Goal: Task Accomplishment & Management: Use online tool/utility

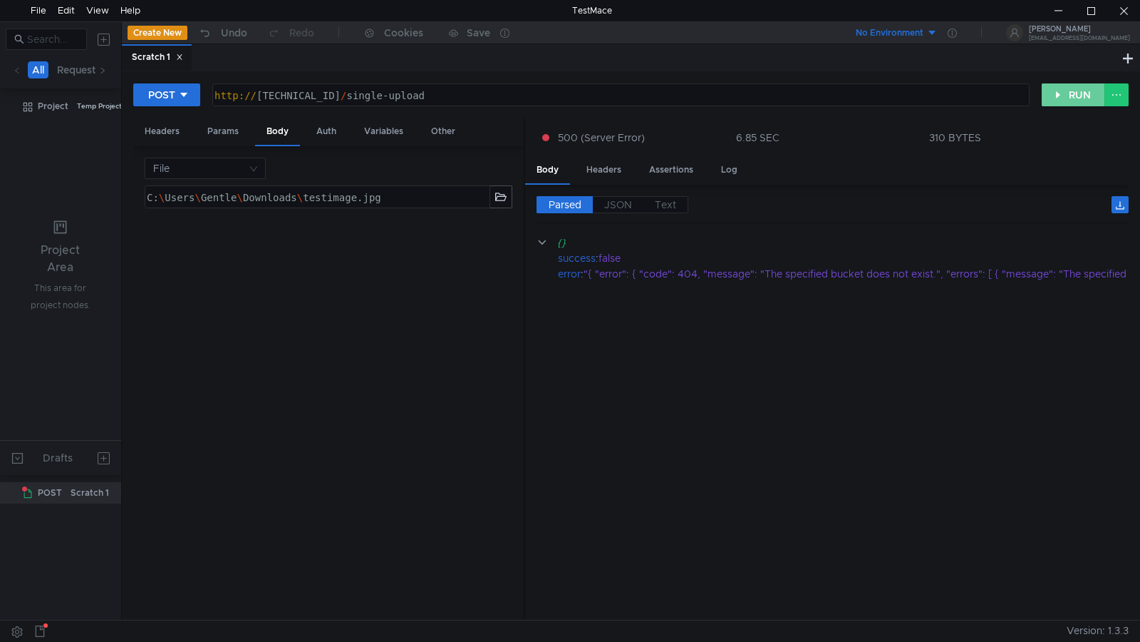
click at [1064, 94] on button "RUN" at bounding box center [1073, 94] width 63 height 23
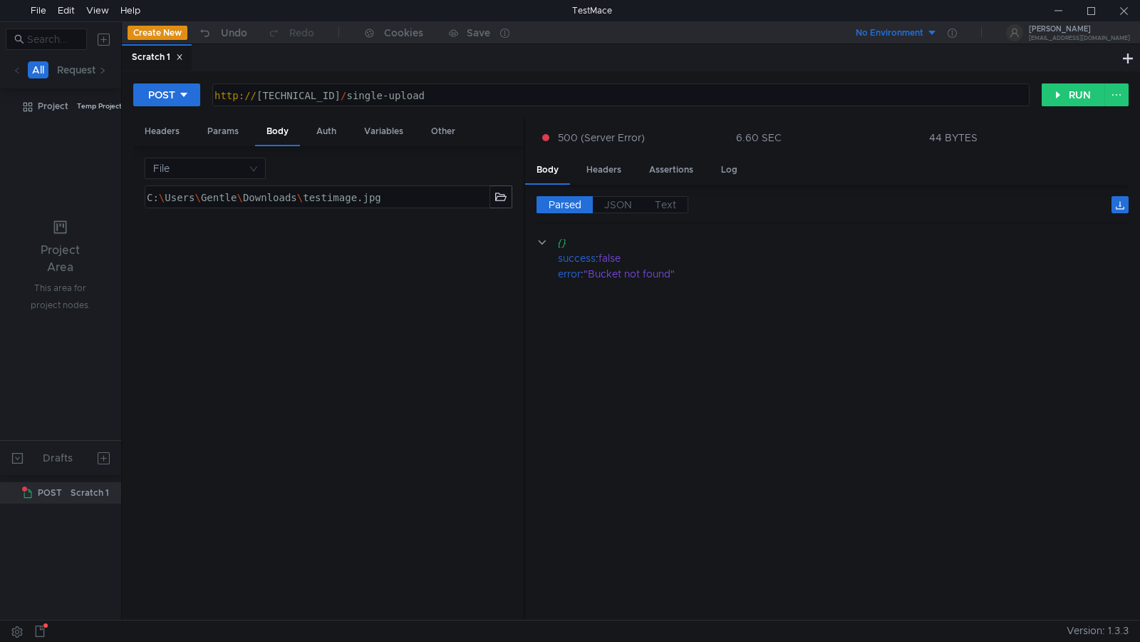
scroll to position [0, 9]
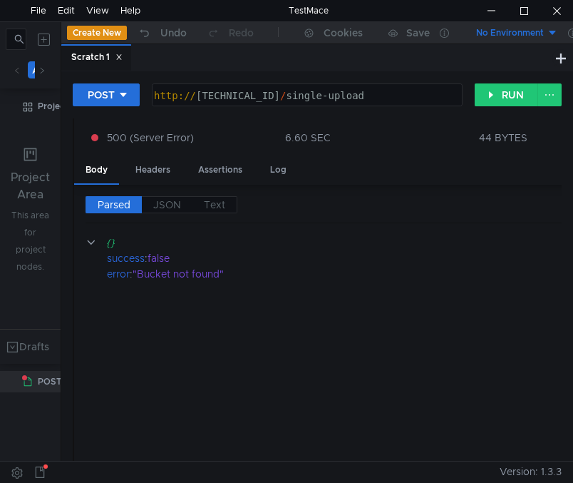
scroll to position [0, 9]
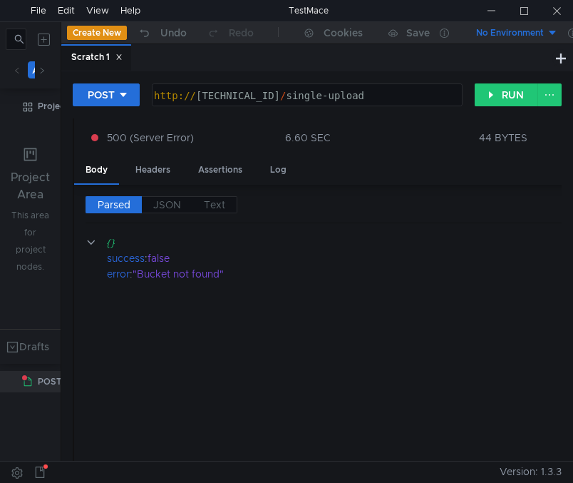
scroll to position [0, 9]
click at [445, 293] on cdk-virtual-scroll-viewport "{} success : false error : "Bucket not found"" at bounding box center [382, 342] width 592 height 215
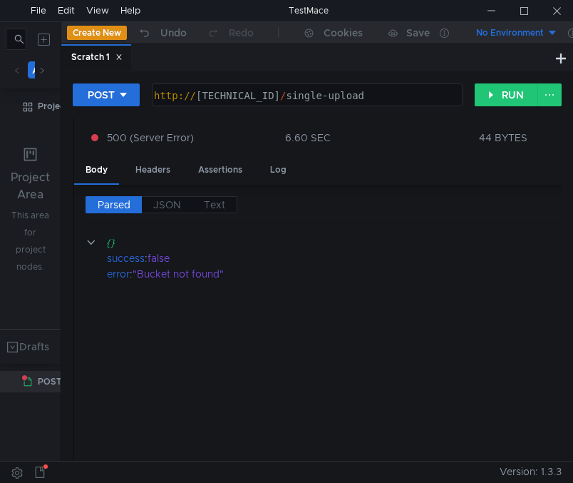
scroll to position [0, 9]
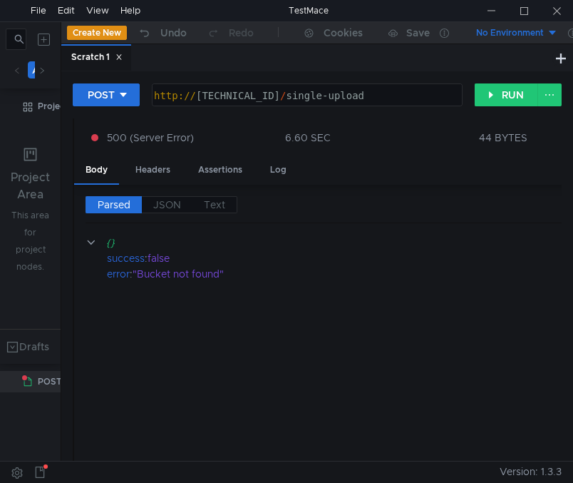
scroll to position [0, 9]
click at [484, 386] on cdk-virtual-scroll-viewport "{} success : false error : "Bucket not found"" at bounding box center [382, 342] width 592 height 215
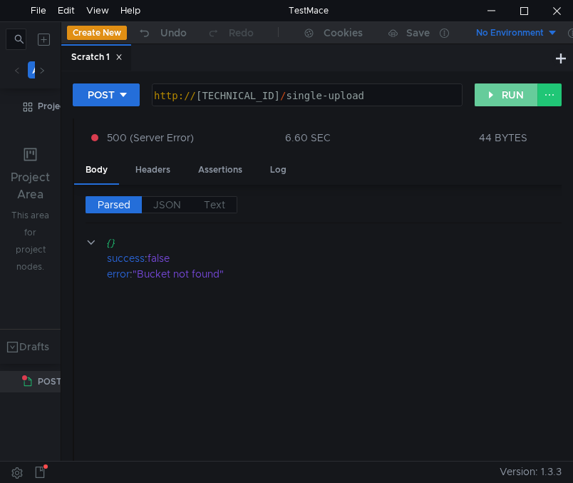
drag, startPoint x: 495, startPoint y: 93, endPoint x: 510, endPoint y: 237, distance: 144.8
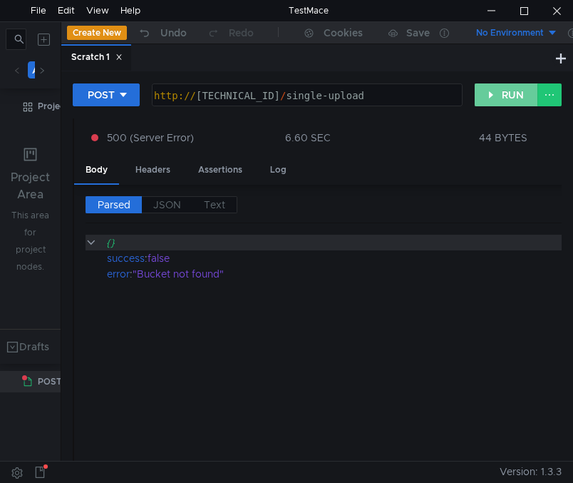
click at [495, 93] on button "RUN" at bounding box center [506, 94] width 63 height 23
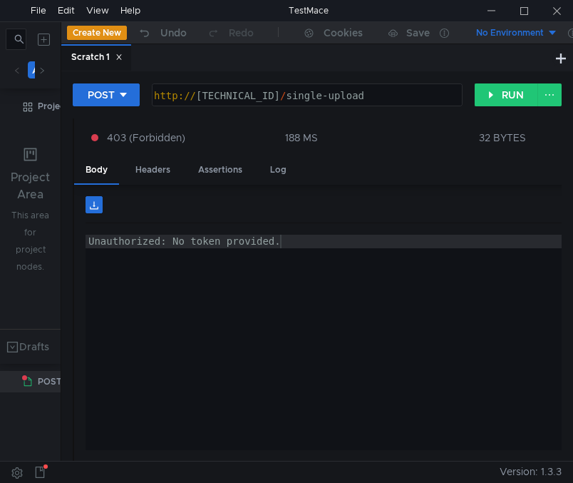
click at [443, 297] on div "Unauthorized: No token provided." at bounding box center [382, 356] width 592 height 242
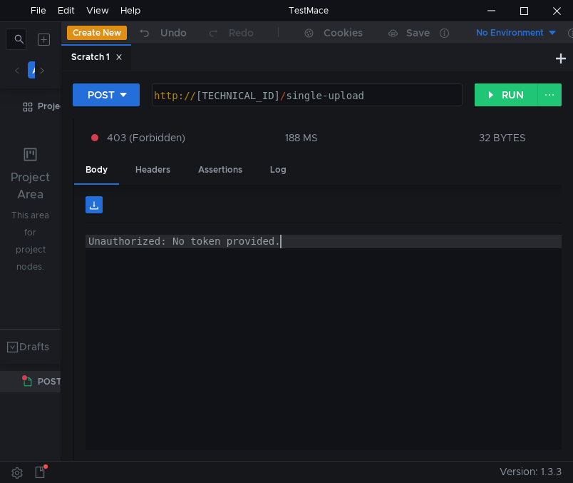
type textarea "Unauthorized: No token provided."
click at [499, 90] on button "RUN" at bounding box center [506, 94] width 63 height 23
click at [364, 290] on div "Unauthorized: No token provided." at bounding box center [382, 356] width 592 height 242
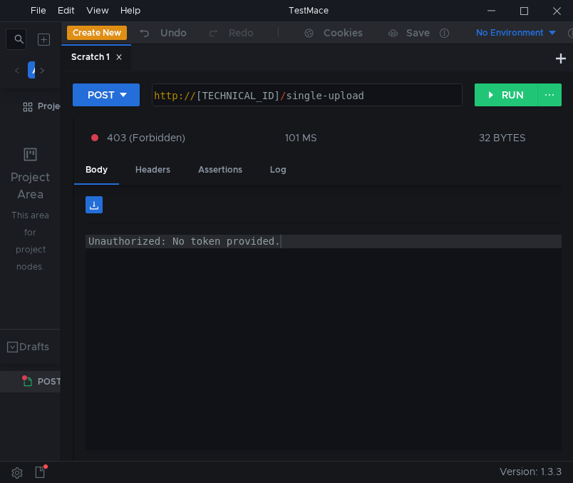
drag, startPoint x: 418, startPoint y: 212, endPoint x: 453, endPoint y: 158, distance: 63.9
click at [418, 212] on div at bounding box center [382, 209] width 592 height 27
click at [454, 284] on div "Unauthorized: No token provided." at bounding box center [382, 356] width 592 height 242
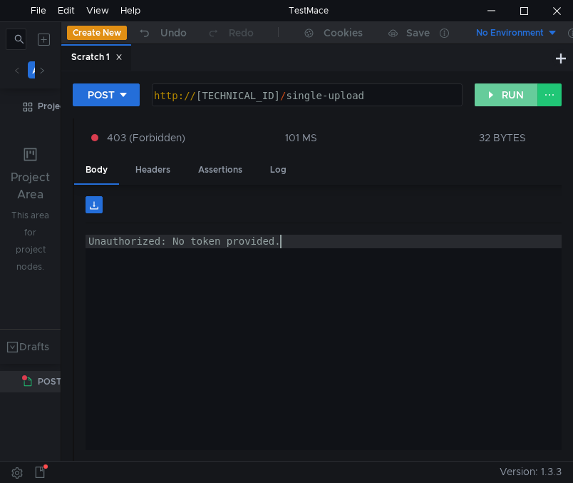
click at [493, 102] on button "RUN" at bounding box center [506, 94] width 63 height 23
click at [486, 97] on button "RUN" at bounding box center [506, 94] width 63 height 23
click at [350, 287] on div "Unauthorized: No token provided." at bounding box center [382, 356] width 592 height 242
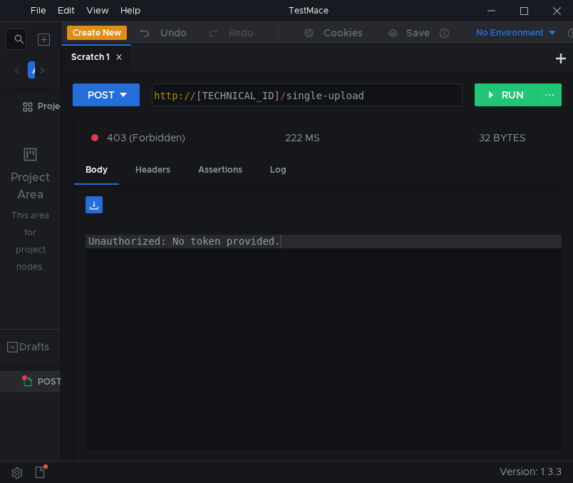
click at [468, 193] on div "Unauthorized: No token provided. Unauthorized: No token provided. ההההההההההההה…" at bounding box center [376, 323] width 604 height 277
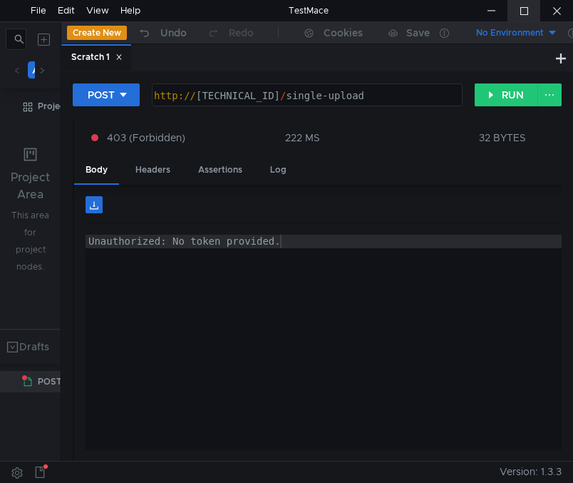
drag, startPoint x: 522, startPoint y: 15, endPoint x: 777, endPoint y: 360, distance: 428.7
click at [522, 14] on div at bounding box center [524, 10] width 33 height 21
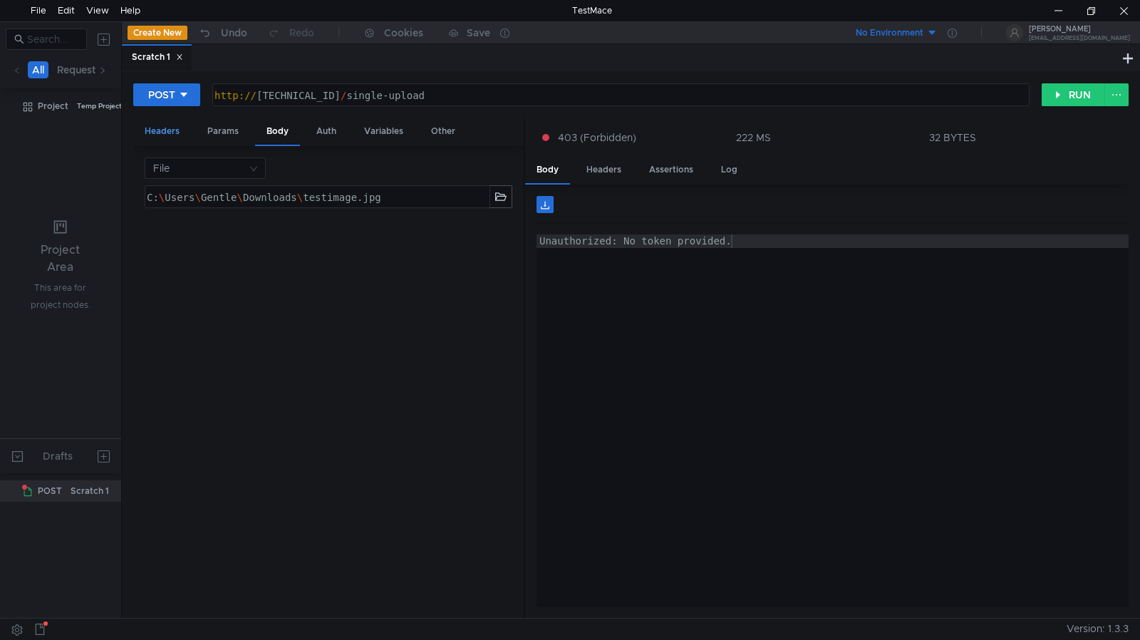
click at [165, 130] on div "Headers" at bounding box center [162, 131] width 58 height 26
click at [342, 317] on button "+ Add Header" at bounding box center [328, 314] width 78 height 17
click at [509, 292] on icon at bounding box center [508, 293] width 10 height 10
click at [325, 132] on div "Auth" at bounding box center [326, 131] width 43 height 26
click at [331, 172] on input at bounding box center [340, 168] width 307 height 20
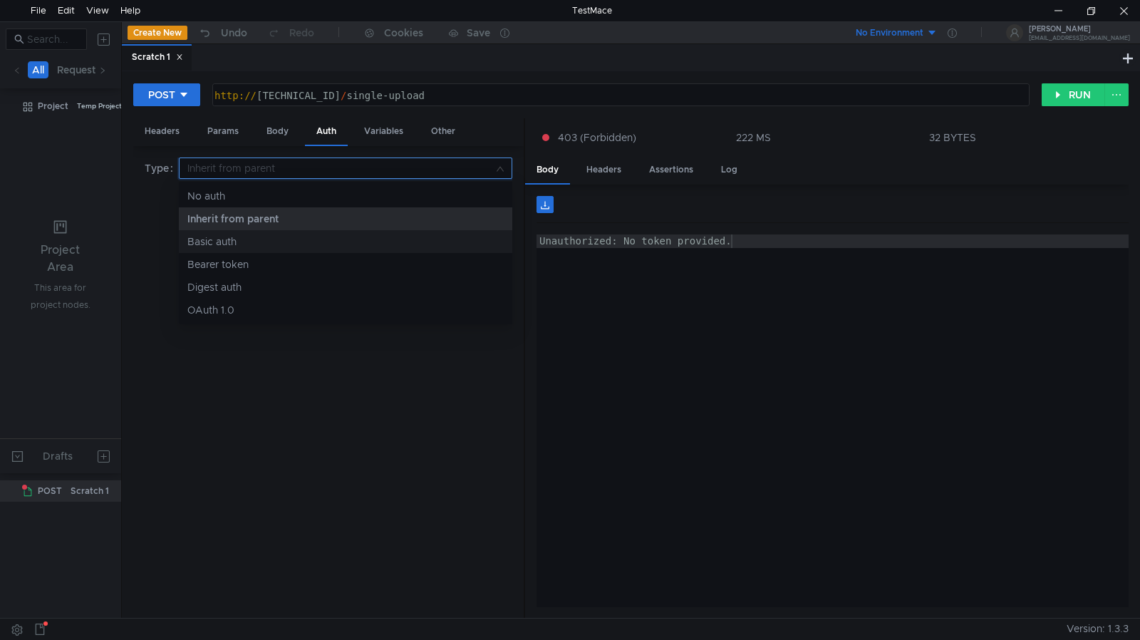
click at [297, 237] on div "Basic auth" at bounding box center [345, 242] width 316 height 16
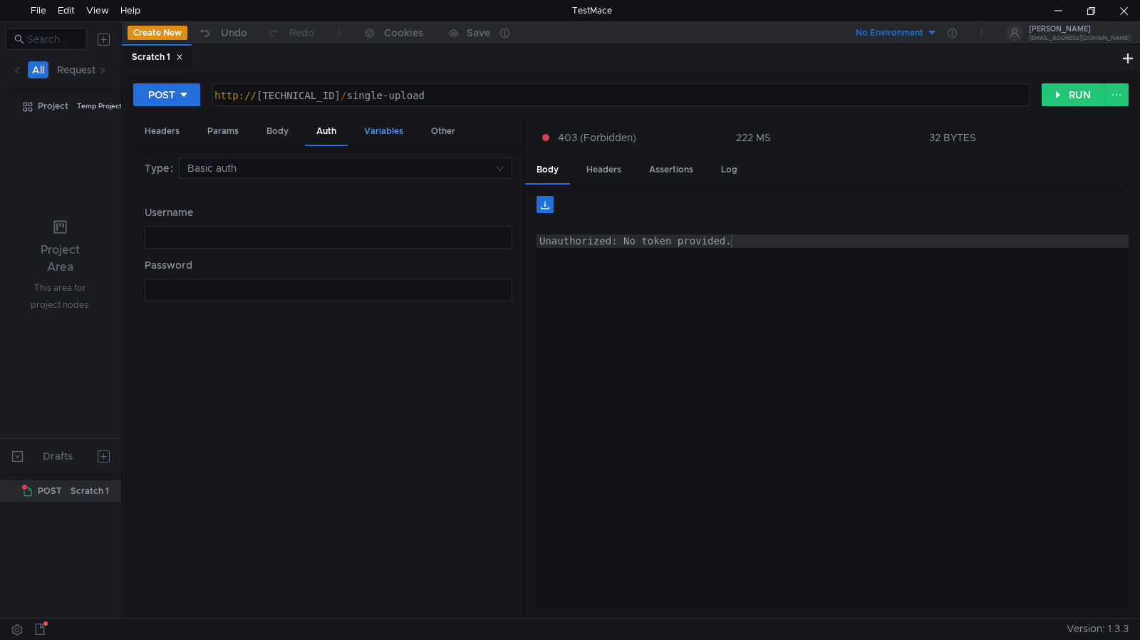
click at [391, 126] on div "Variables" at bounding box center [384, 131] width 62 height 26
click at [323, 128] on div "Auth" at bounding box center [326, 131] width 43 height 26
click at [504, 169] on nz-select-top-control "Basic auth" at bounding box center [346, 168] width 334 height 21
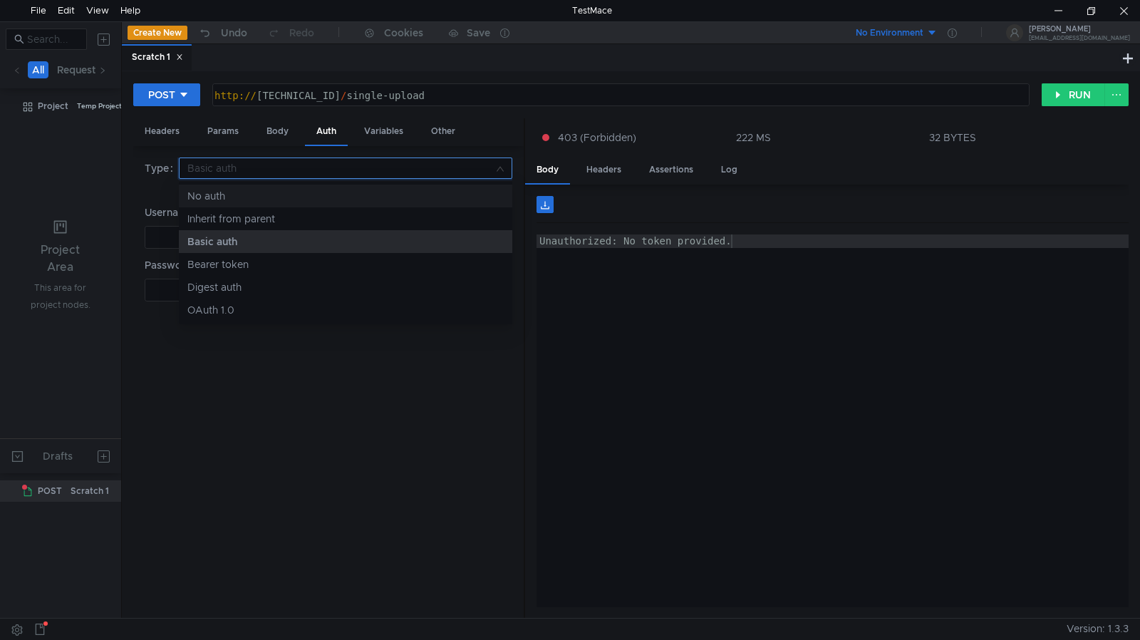
click at [292, 190] on div "No auth" at bounding box center [345, 196] width 316 height 16
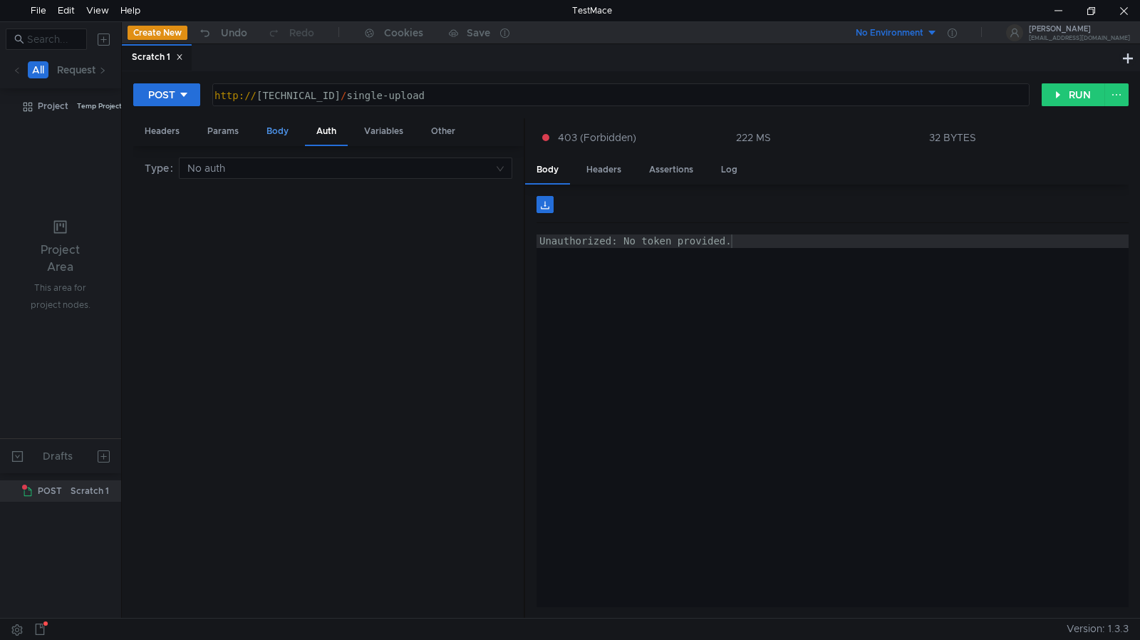
click at [285, 136] on div "Body" at bounding box center [277, 131] width 45 height 26
click at [230, 133] on div "Params" at bounding box center [223, 131] width 54 height 26
click at [163, 124] on div "Headers" at bounding box center [162, 131] width 58 height 26
click at [443, 130] on div "Other" at bounding box center [443, 131] width 47 height 26
click at [383, 131] on div "Variables" at bounding box center [384, 131] width 62 height 26
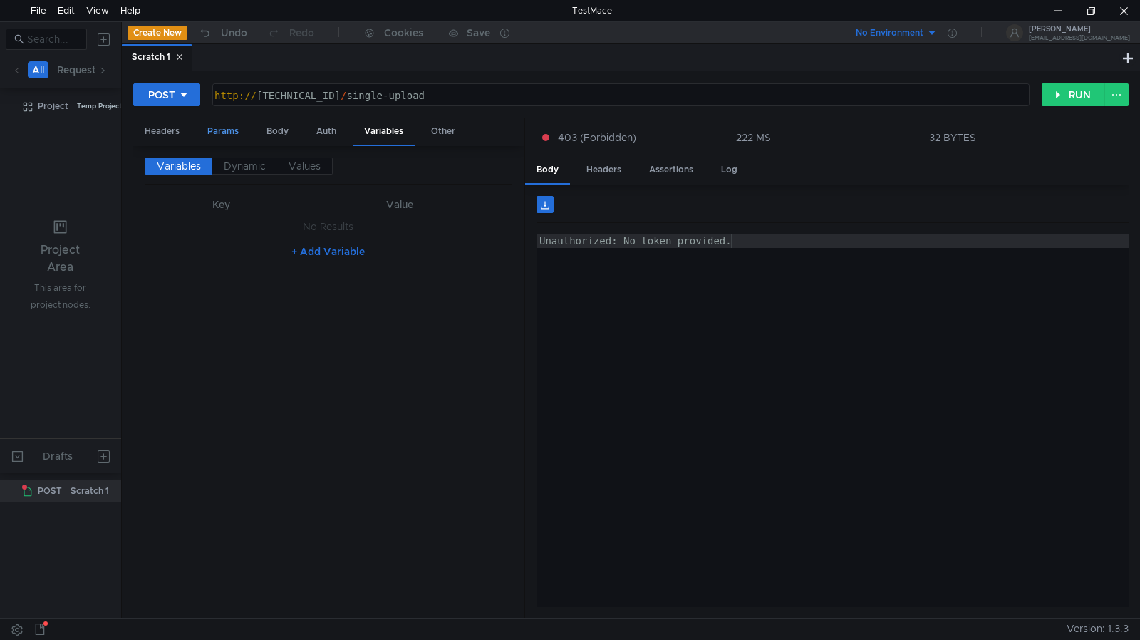
click at [212, 129] on div "Params" at bounding box center [223, 131] width 54 height 26
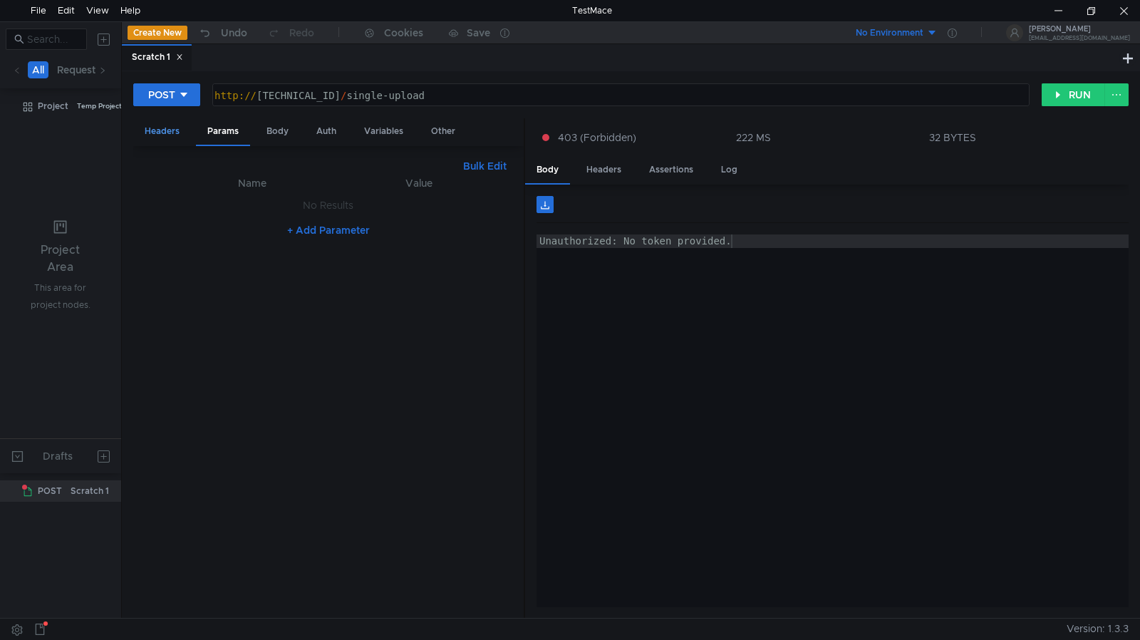
click at [171, 123] on div "Headers" at bounding box center [162, 131] width 58 height 26
click at [346, 304] on div "+ Add Header" at bounding box center [329, 314] width 368 height 23
click at [346, 307] on button "+ Add Header" at bounding box center [328, 314] width 78 height 17
click at [174, 297] on input "checkbox" at bounding box center [171, 292] width 11 height 11
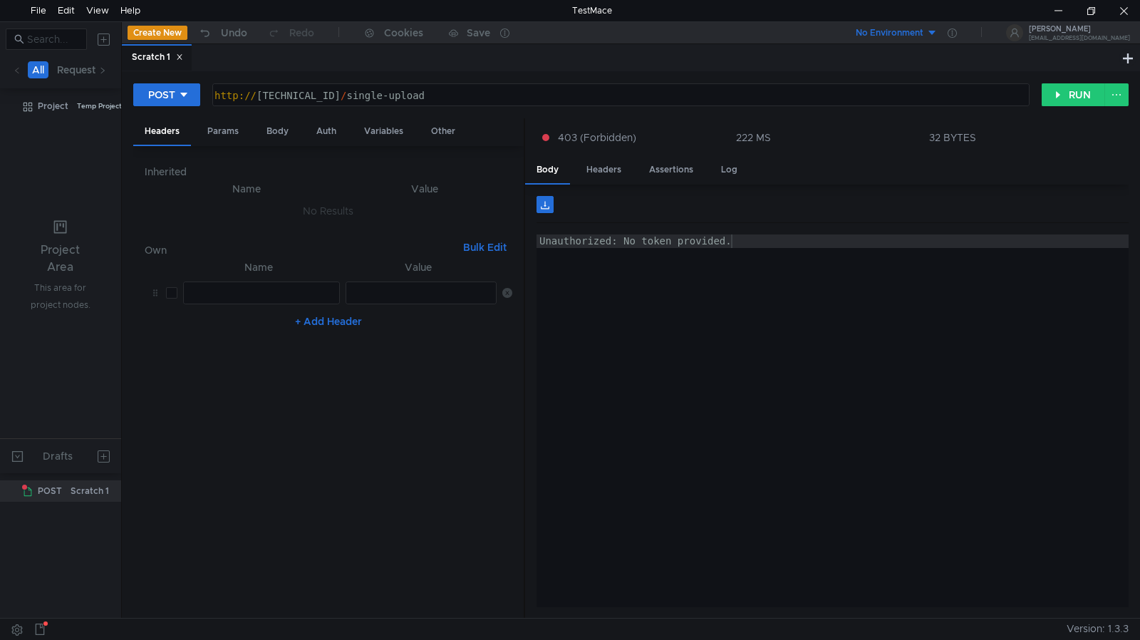
checkbox input "true"
click at [204, 292] on div at bounding box center [259, 307] width 155 height 41
click at [612, 169] on div "Headers" at bounding box center [604, 170] width 58 height 26
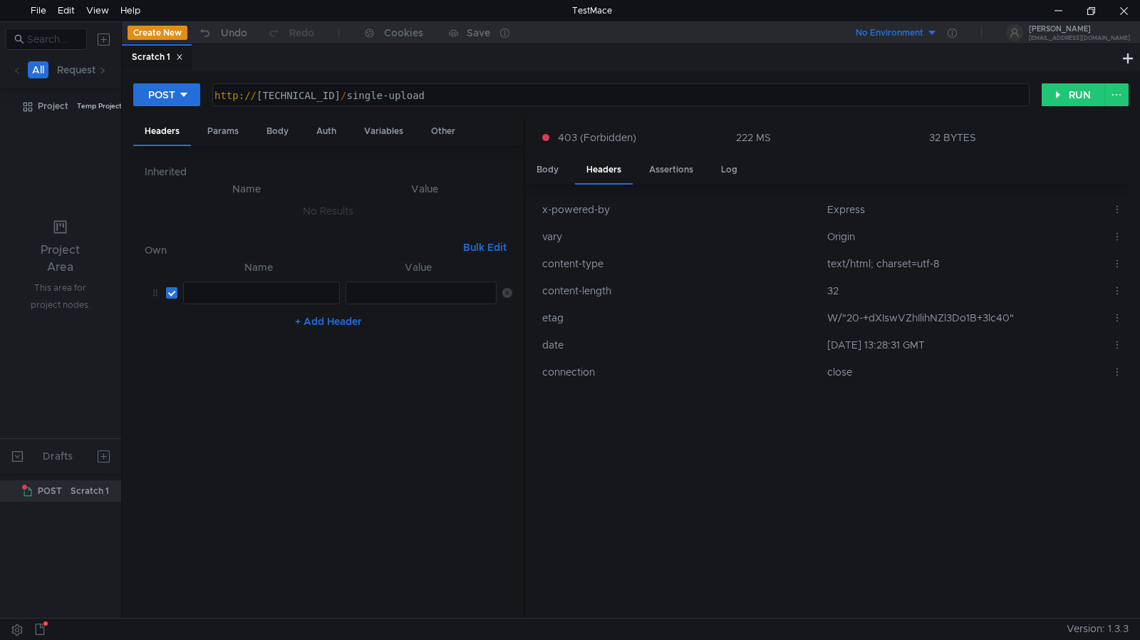
click at [212, 300] on div at bounding box center [259, 307] width 155 height 41
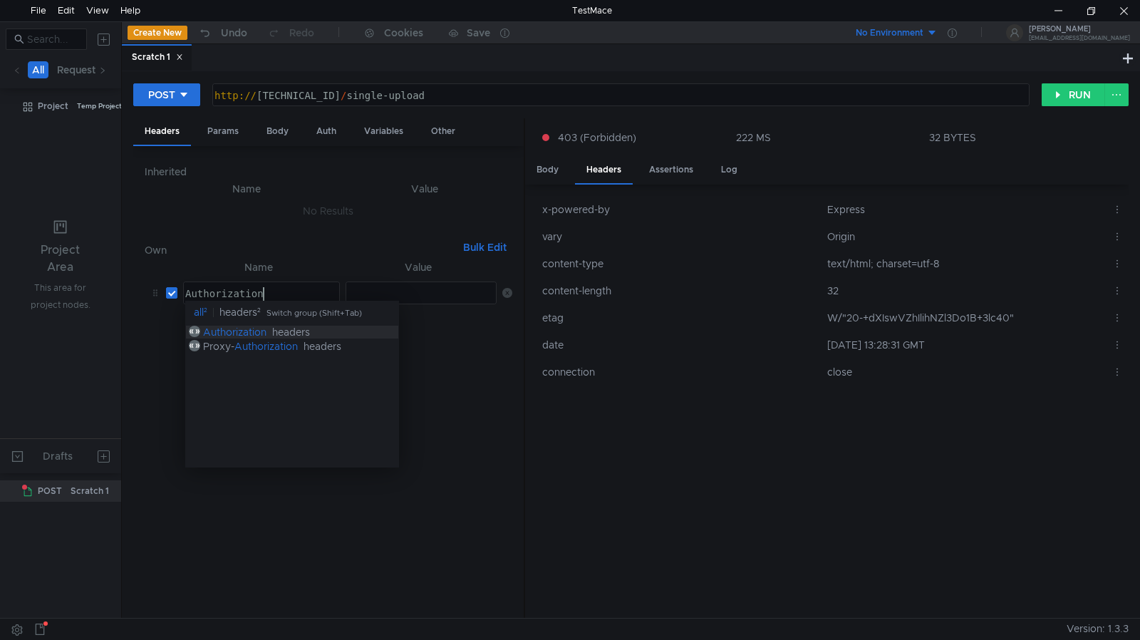
scroll to position [0, 5]
type textarea "Authorization"
click at [288, 333] on div "headers" at bounding box center [291, 332] width 38 height 13
click at [398, 294] on div at bounding box center [420, 307] width 151 height 41
click at [378, 292] on div at bounding box center [420, 307] width 151 height 41
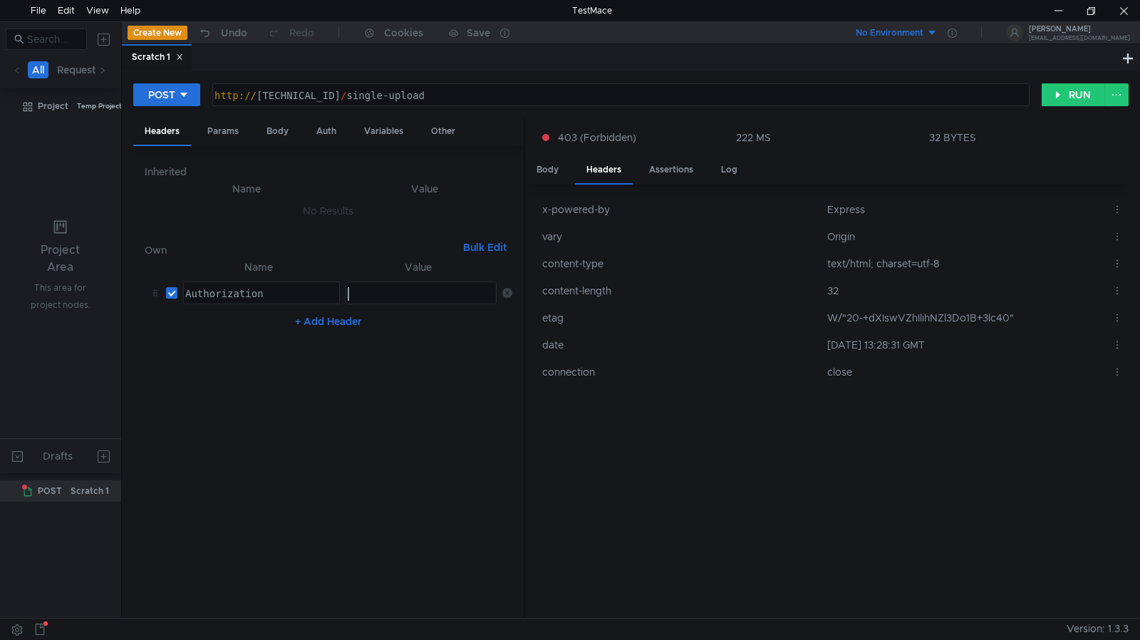
paste textarea
click at [477, 406] on nz-table "Name Value Authorization Authorization הההההההההההההההההההההההההההההההההההההההה…" at bounding box center [329, 433] width 368 height 349
click at [815, 493] on nz-table "x-powered-by Express vary Origin content-type text/html; charset=utf-8 content-…" at bounding box center [833, 401] width 592 height 411
click at [1053, 96] on button "RUN" at bounding box center [1073, 94] width 63 height 23
click at [557, 168] on div "Body" at bounding box center [547, 170] width 45 height 26
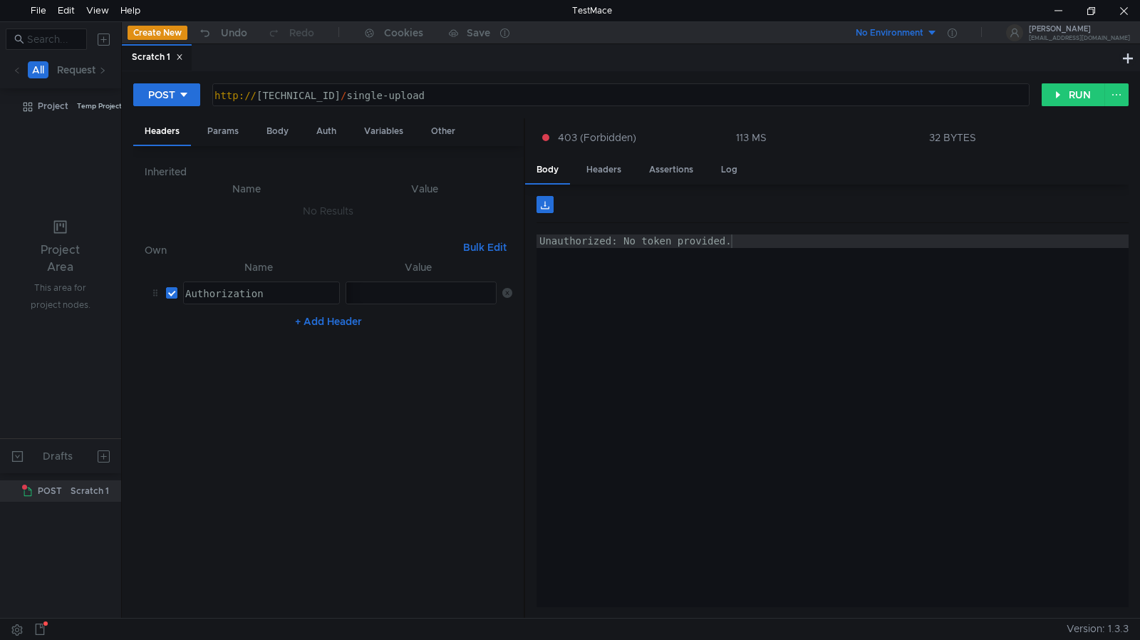
click at [712, 359] on div "Unauthorized: No token provided." at bounding box center [833, 356] width 592 height 242
click at [753, 371] on div "Unauthorized: No token provided." at bounding box center [833, 356] width 592 height 242
click at [530, 371] on div "Unauthorized: No token provided. Unauthorized: No token provided. ההההההההההההה…" at bounding box center [827, 402] width 604 height 434
click at [405, 265] on th "Value" at bounding box center [418, 267] width 157 height 17
click at [228, 133] on div "Params" at bounding box center [223, 131] width 54 height 26
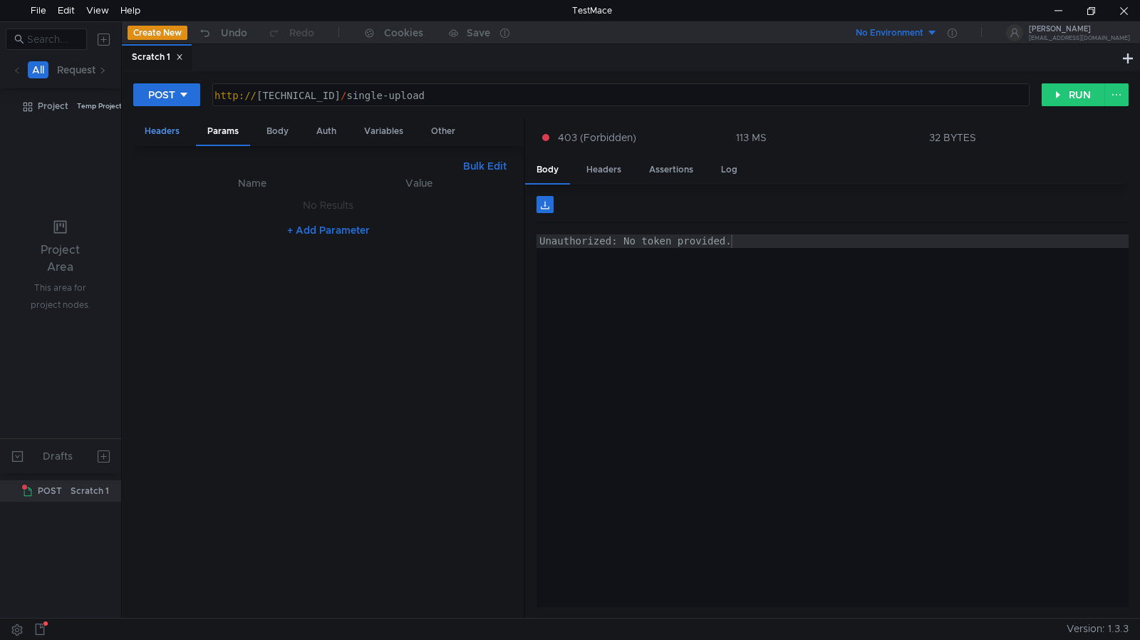
click at [153, 129] on div "Headers" at bounding box center [162, 131] width 58 height 26
click at [460, 378] on nz-table "Name Value Authorization Authorization הההההההההההההההההההההההההההההההההההההההה…" at bounding box center [329, 433] width 368 height 349
click at [232, 123] on div "Params" at bounding box center [223, 131] width 54 height 26
drag, startPoint x: 452, startPoint y: 94, endPoint x: 349, endPoint y: 96, distance: 103.4
click at [349, 96] on div "http:// 127.0.0.1:8080 / single-upload" at bounding box center [620, 109] width 816 height 41
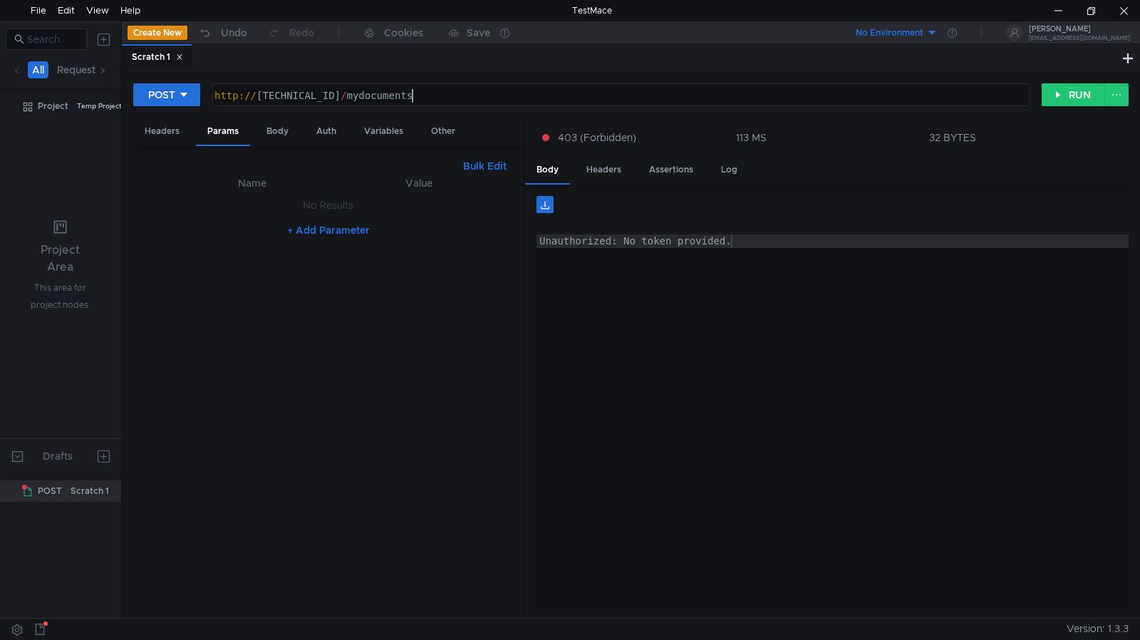
scroll to position [0, 14]
type textarea "http://127.0.0.1:8080/mydocuments"
click at [180, 91] on icon at bounding box center [184, 95] width 10 height 10
click at [153, 123] on li "GET" at bounding box center [166, 124] width 67 height 23
click at [1059, 91] on button "RUN" at bounding box center [1073, 94] width 63 height 23
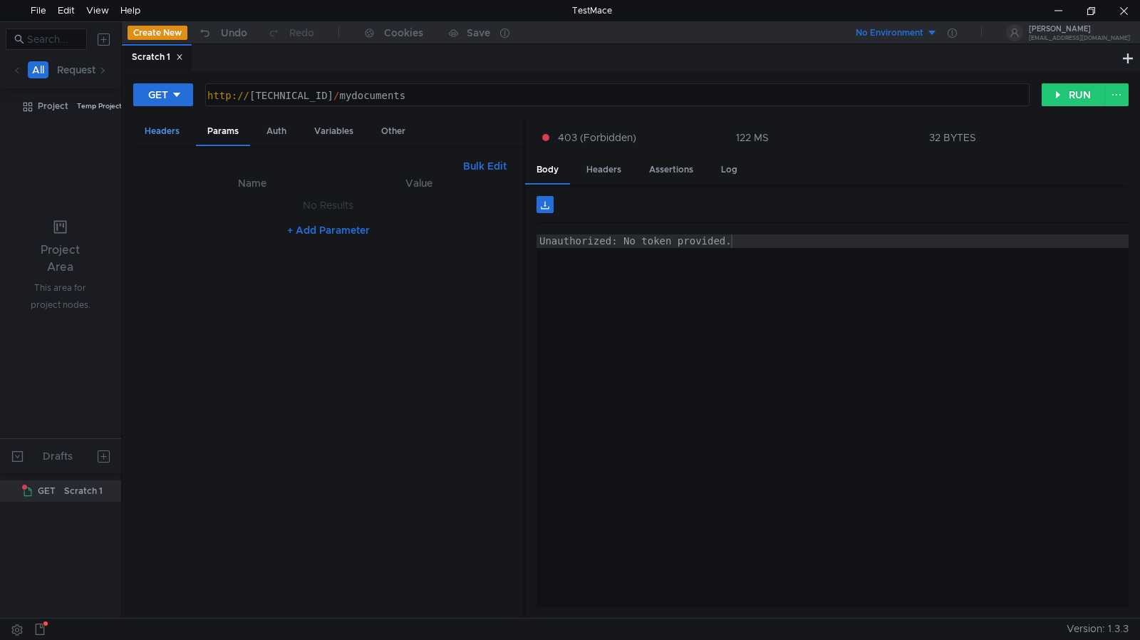
click at [173, 131] on div "Headers" at bounding box center [162, 131] width 58 height 26
click at [411, 443] on nz-table "Name Value Authorization Authorization הההההההההההההההההההההההההההההההההההההההה…" at bounding box center [329, 433] width 368 height 349
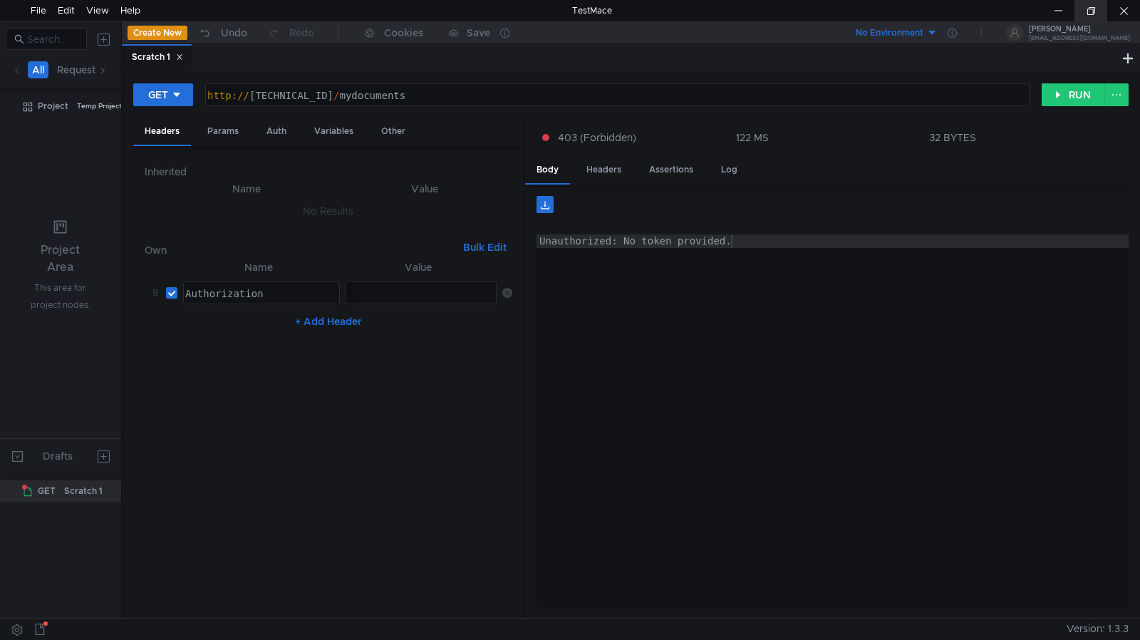
click at [1095, 0] on div at bounding box center [1091, 10] width 33 height 21
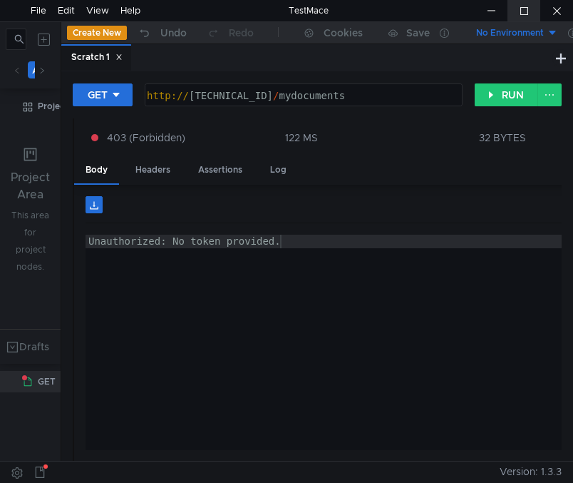
click at [527, 10] on div at bounding box center [524, 10] width 33 height 21
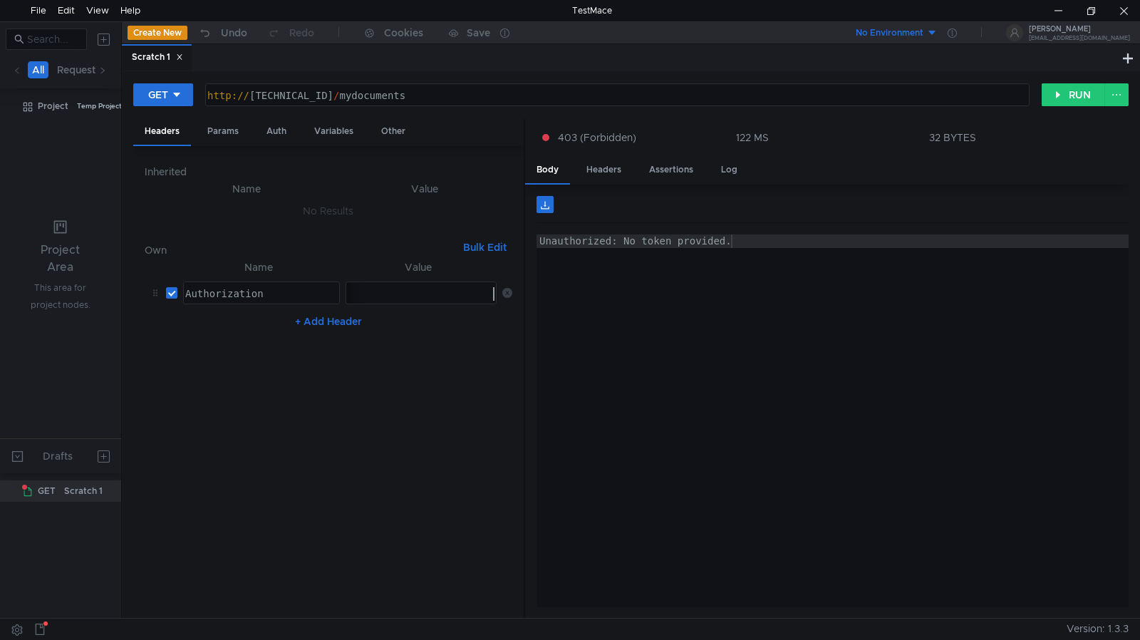
click at [505, 292] on icon at bounding box center [508, 293] width 10 height 10
click at [331, 311] on button "+ Add Header" at bounding box center [328, 314] width 78 height 17
click at [302, 299] on div at bounding box center [259, 307] width 155 height 41
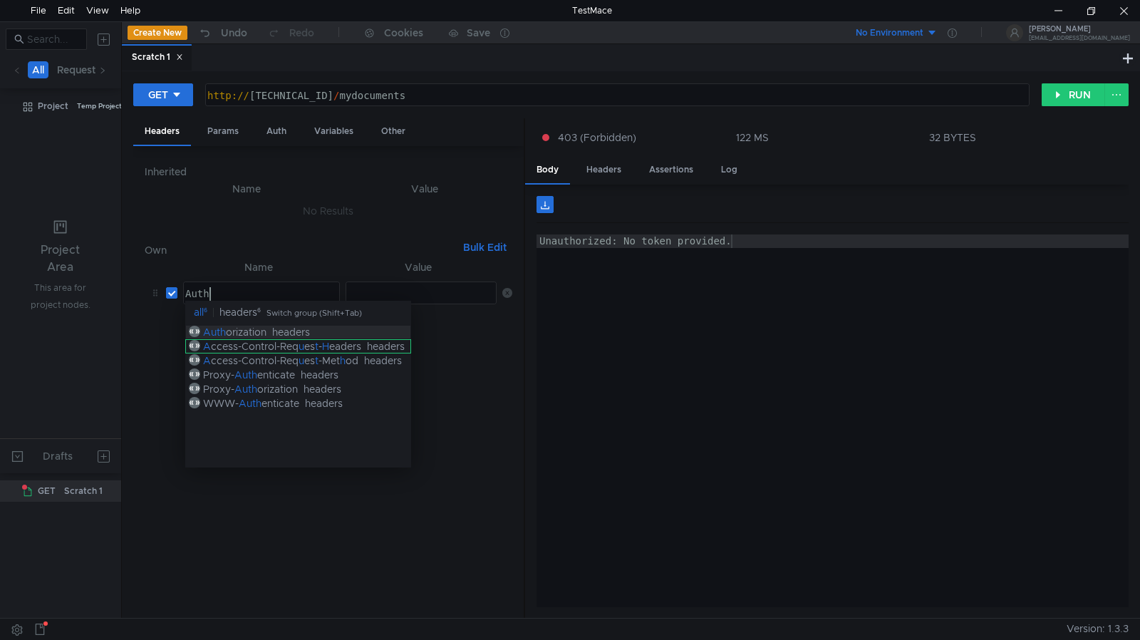
scroll to position [0, 1]
type textarea "Auth"
click at [319, 339] on div "Auth orization headers" at bounding box center [298, 332] width 226 height 14
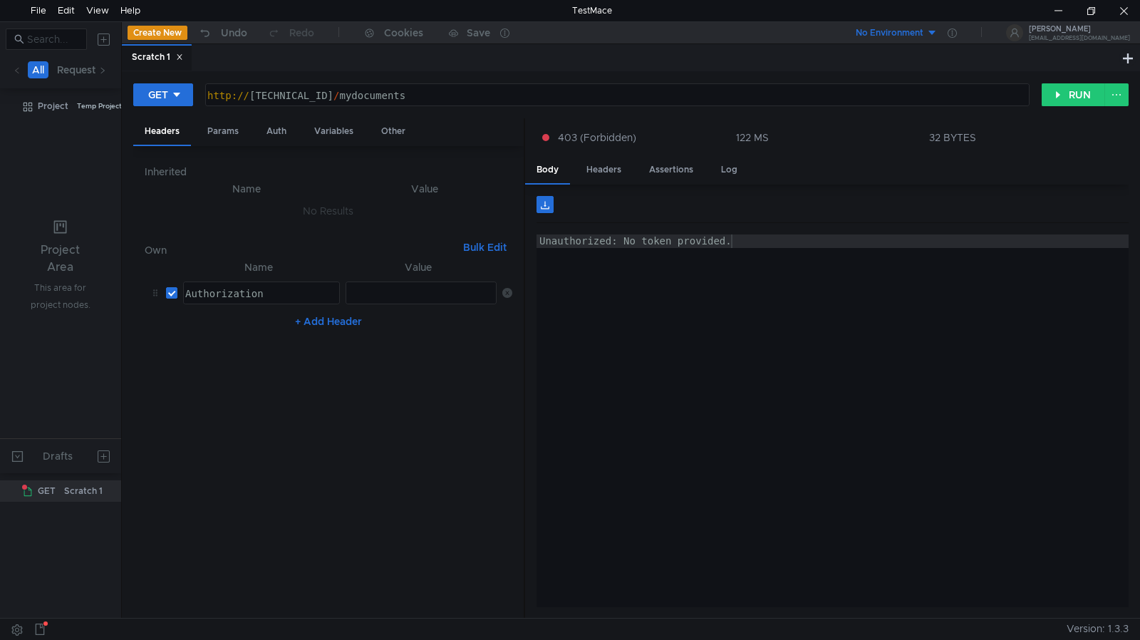
click at [317, 328] on button "+ Add Header" at bounding box center [328, 321] width 78 height 17
click at [508, 329] on icon at bounding box center [508, 327] width 10 height 10
click at [389, 295] on div at bounding box center [420, 307] width 151 height 41
type textarea "Bearer"
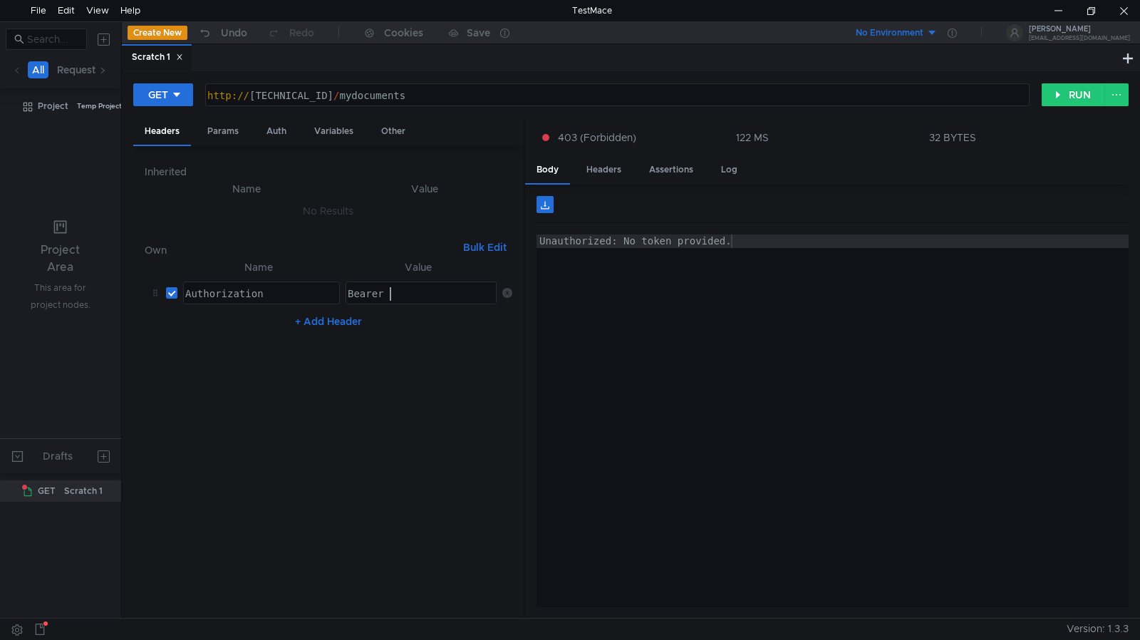
paste textarea
click at [626, 321] on div "Unauthorized: No token provided." at bounding box center [833, 356] width 592 height 242
drag, startPoint x: 1082, startPoint y: 98, endPoint x: 1068, endPoint y: 98, distance: 13.6
click at [1083, 98] on button "RUN" at bounding box center [1073, 94] width 63 height 23
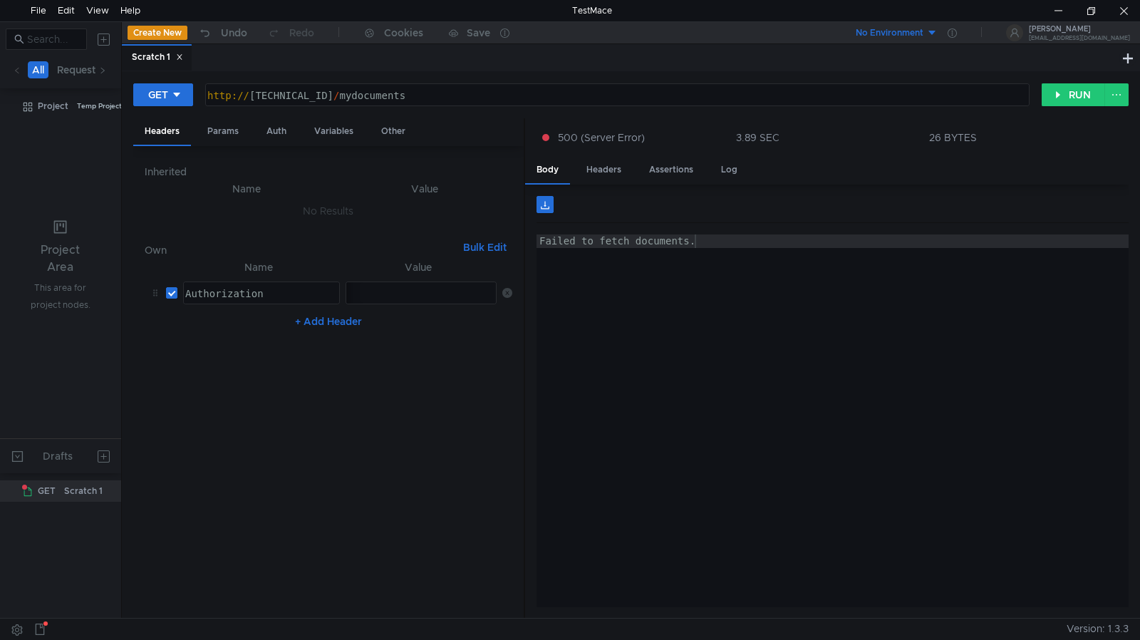
click at [419, 98] on div "http:// 127.0.0.1:8080 / mydocuments" at bounding box center [616, 109] width 823 height 41
click at [175, 104] on button "GET" at bounding box center [163, 94] width 60 height 23
click at [172, 140] on li "POST" at bounding box center [164, 147] width 62 height 23
click at [413, 89] on div "http:// 127.0.0.1:8080 / mydocuments" at bounding box center [620, 109] width 816 height 41
drag, startPoint x: 425, startPoint y: 97, endPoint x: 347, endPoint y: 307, distance: 223.5
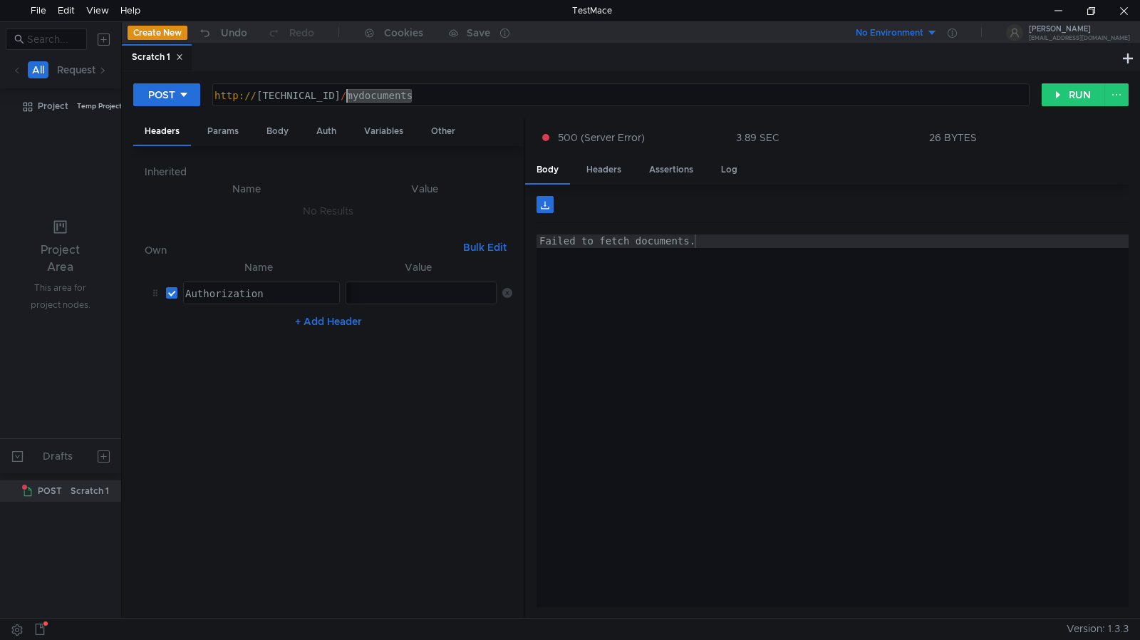
click at [347, 103] on div "http:// 127.0.0.1:8080 / mydocuments" at bounding box center [620, 109] width 816 height 41
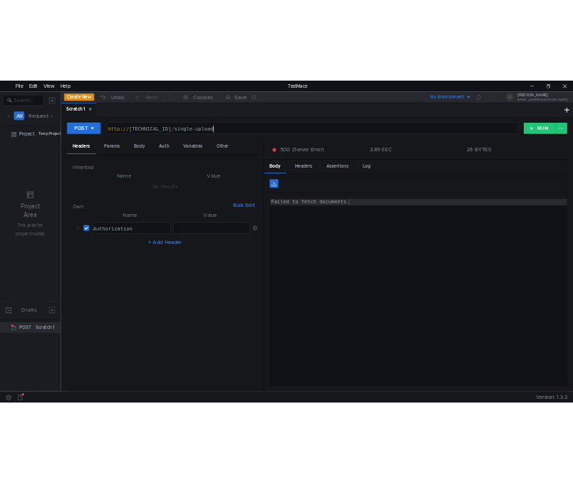
scroll to position [0, 14]
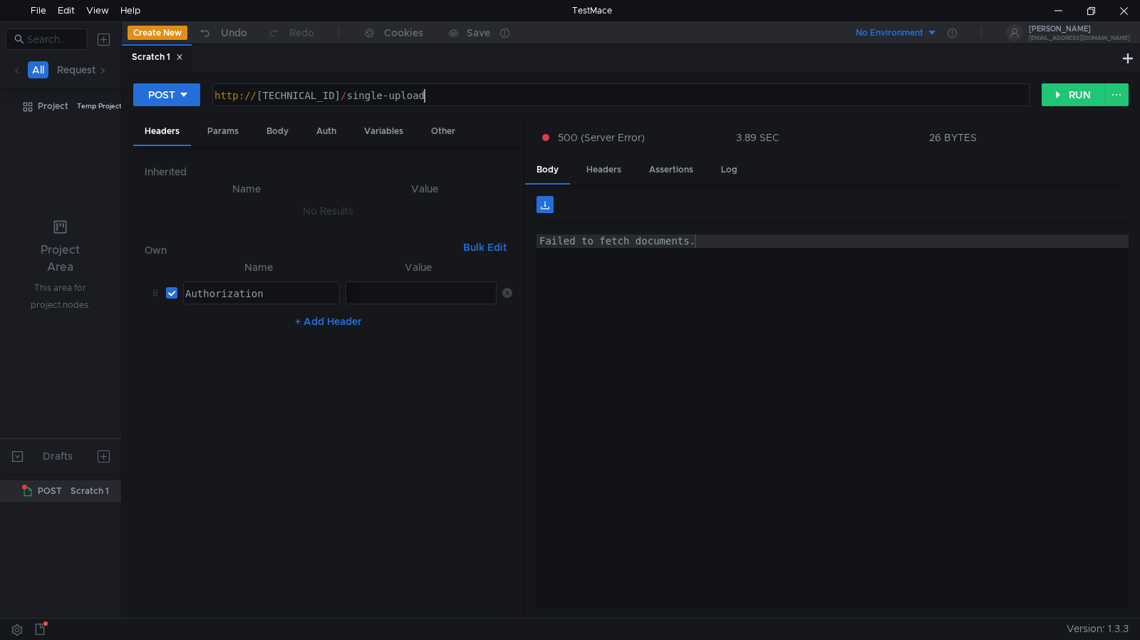
type textarea "[URL][TECHNICAL_ID]"
click at [829, 450] on div "Failed to fetch documents." at bounding box center [833, 356] width 592 height 242
type textarea "Failed to fetch documents."
click at [1071, 96] on button "RUN" at bounding box center [1073, 94] width 63 height 23
click at [550, 205] on span "Parsed" at bounding box center [565, 204] width 33 height 13
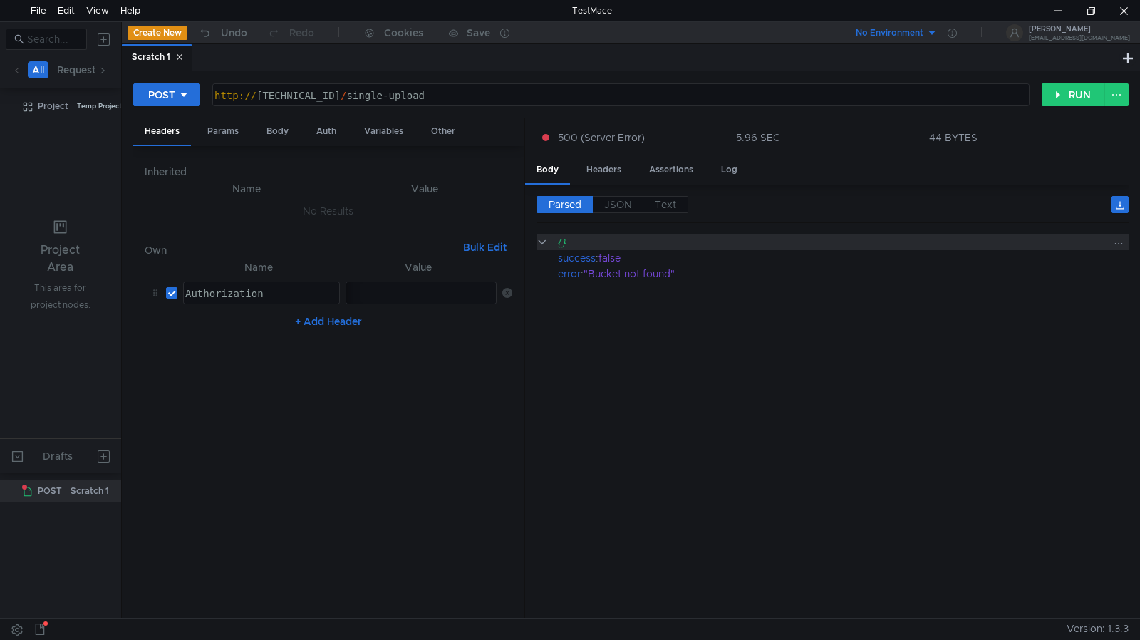
click at [544, 243] on clr-icon at bounding box center [542, 242] width 11 height 11
click at [546, 243] on clr-icon at bounding box center [542, 242] width 11 height 11
click at [614, 200] on span "JSON" at bounding box center [618, 204] width 28 height 13
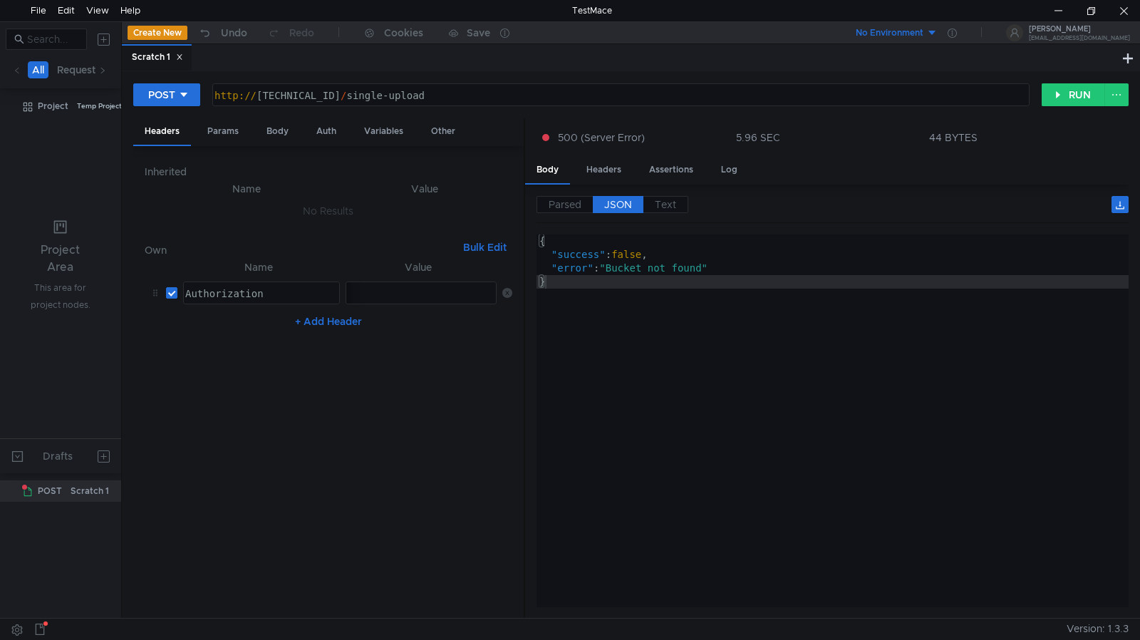
click at [801, 391] on div "{ "success" : false , "error" : "Bucket not found" }" at bounding box center [833, 435] width 592 height 400
drag, startPoint x: 1083, startPoint y: 11, endPoint x: 397, endPoint y: 45, distance: 687.2
click at [1083, 11] on div at bounding box center [1091, 10] width 33 height 21
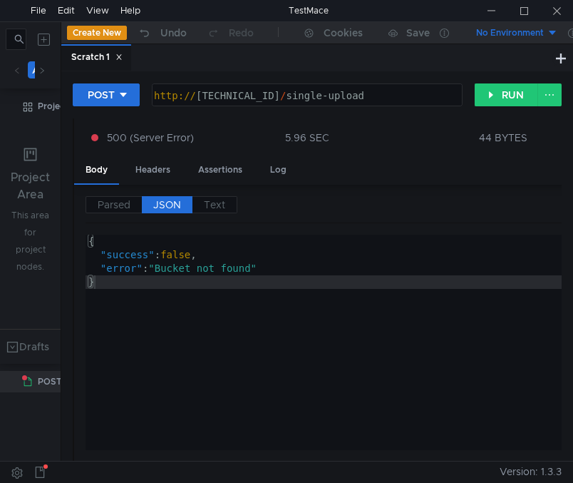
click at [439, 349] on div "{ "success" : false , "error" : "Bucket not found" }" at bounding box center [382, 435] width 592 height 400
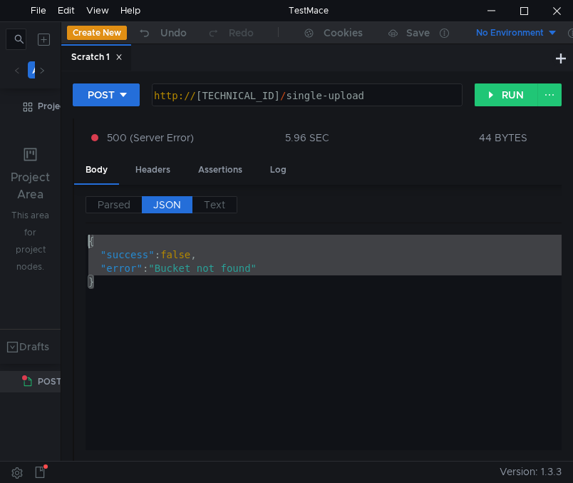
drag, startPoint x: 105, startPoint y: 289, endPoint x: 72, endPoint y: 220, distance: 76.2
click at [72, 220] on div "POST http://127.0.0.1:8080/single-upload http:// 127.0.0.1:8080 / single-upload…" at bounding box center [317, 265] width 512 height 389
type textarea "{ "success": false,"
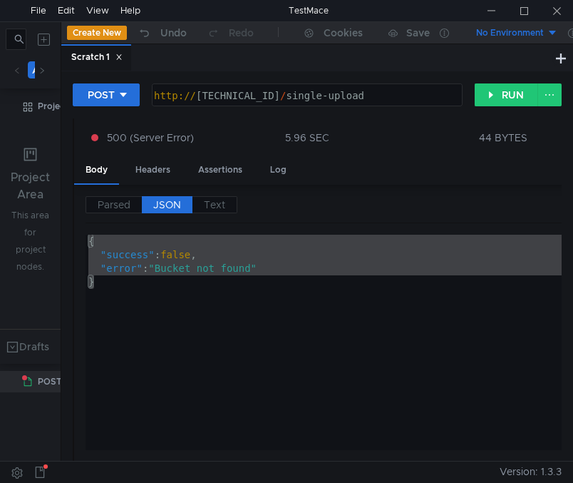
click at [439, 282] on div "{ "success" : false , "error" : "Bucket not found" }" at bounding box center [382, 342] width 592 height 215
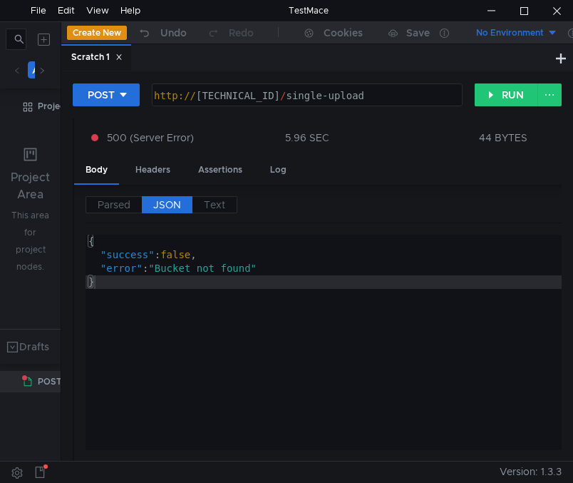
type textarea "}"
click at [489, 5] on div at bounding box center [491, 10] width 33 height 21
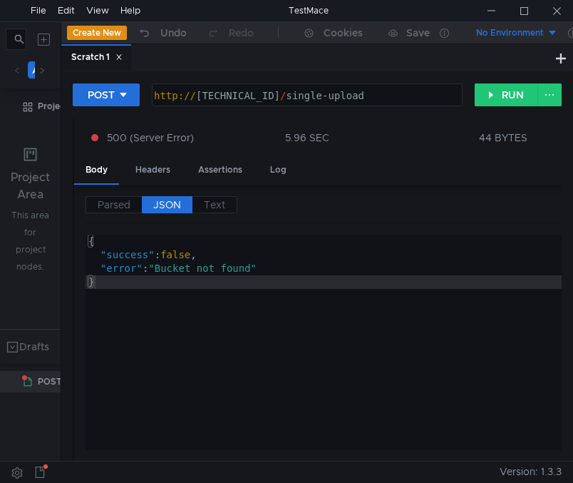
drag, startPoint x: 355, startPoint y: 369, endPoint x: 487, endPoint y: 137, distance: 267.2
click at [355, 369] on div "{ "success" : false , "error" : "Bucket not found" }" at bounding box center [382, 435] width 592 height 400
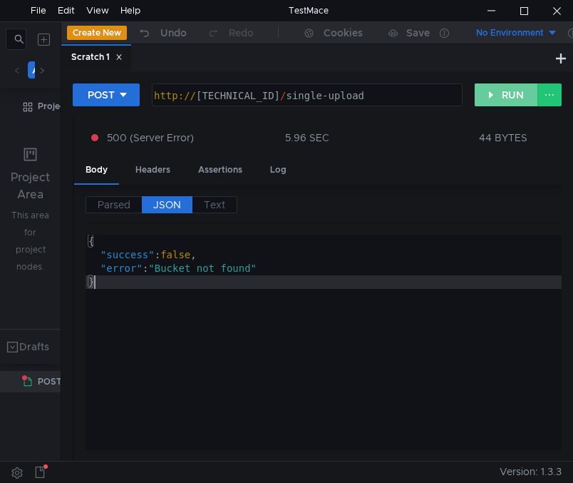
click at [501, 93] on button "RUN" at bounding box center [506, 94] width 63 height 23
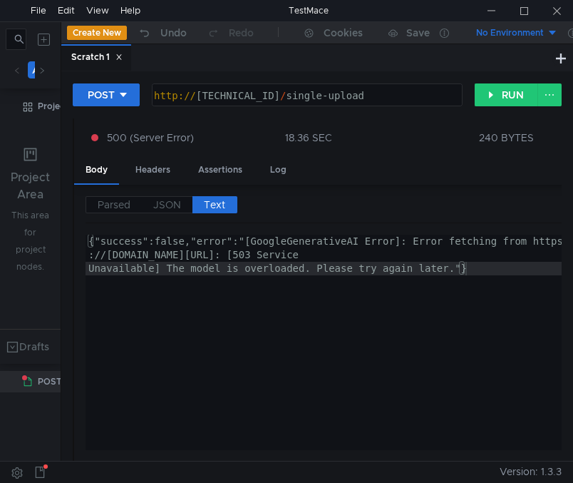
click at [455, 159] on div "Body Headers Assertions Log" at bounding box center [376, 171] width 604 height 28
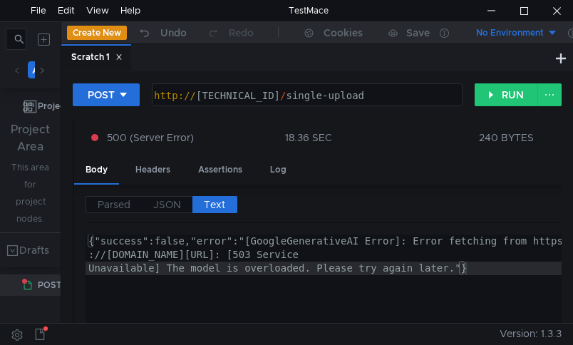
click at [375, 208] on div "Parsed JSON Text" at bounding box center [382, 209] width 592 height 27
click at [112, 206] on span "Parsed" at bounding box center [114, 204] width 33 height 13
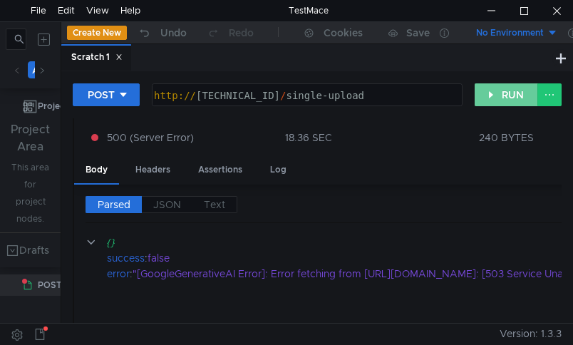
click at [499, 101] on button "RUN" at bounding box center [506, 94] width 63 height 23
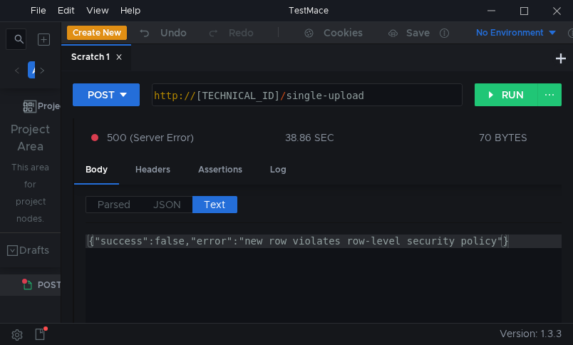
scroll to position [0, 1]
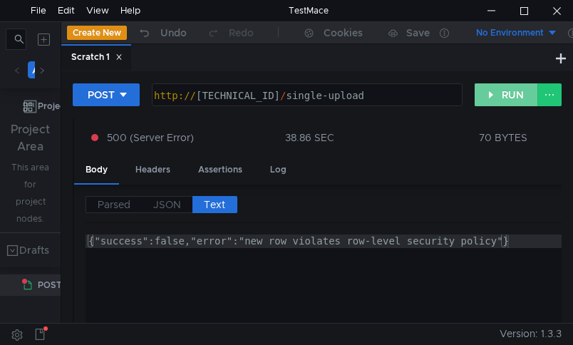
click at [482, 98] on button "RUN" at bounding box center [506, 94] width 63 height 23
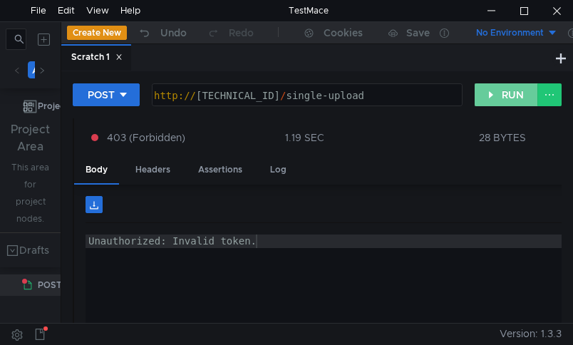
click at [495, 96] on button "RUN" at bounding box center [506, 94] width 63 height 23
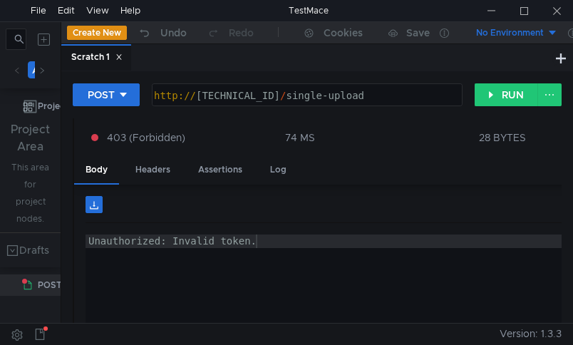
scroll to position [0, 1]
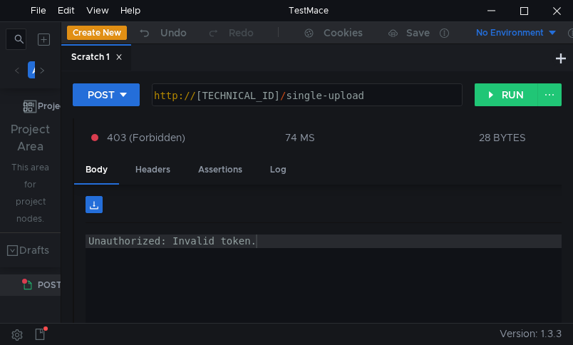
scroll to position [0, 1]
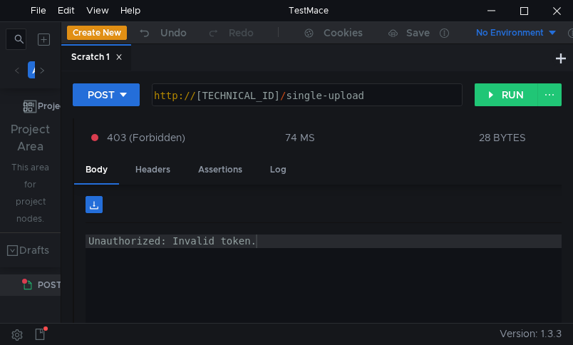
scroll to position [0, 1]
